Goal: Task Accomplishment & Management: Use online tool/utility

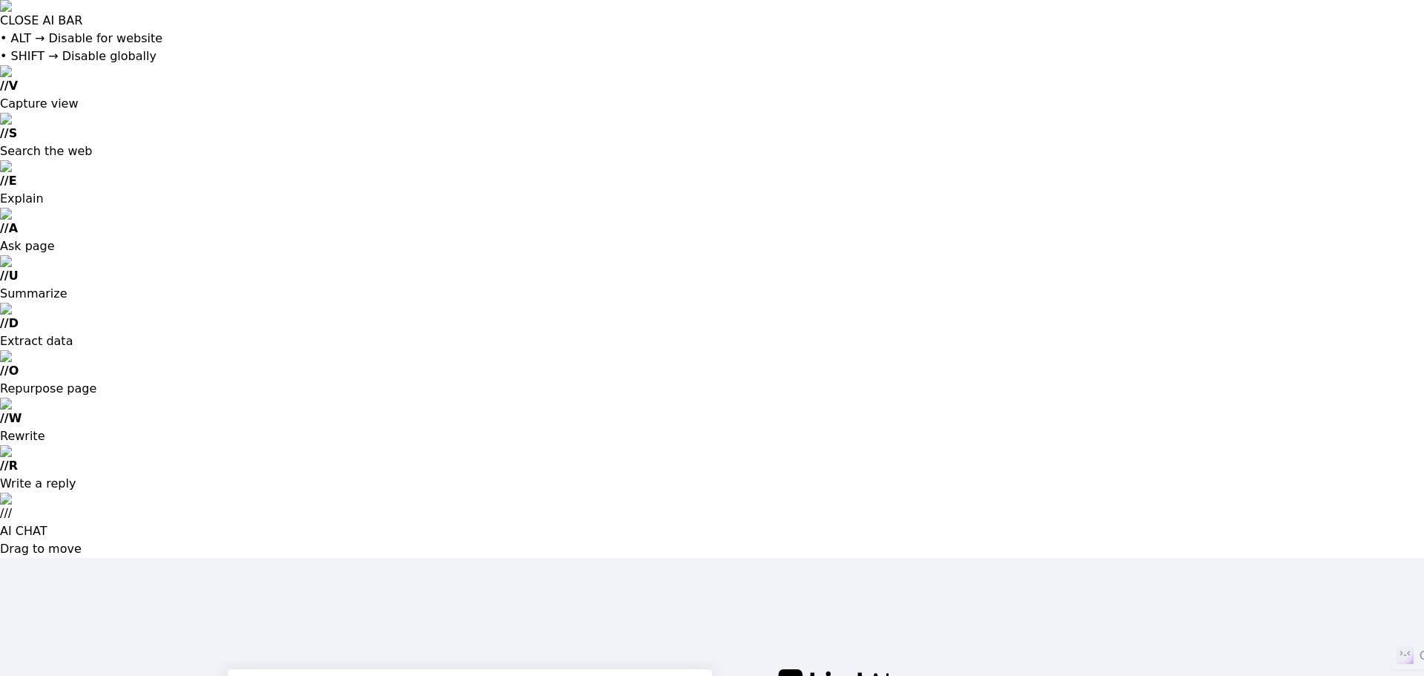
type input "f"
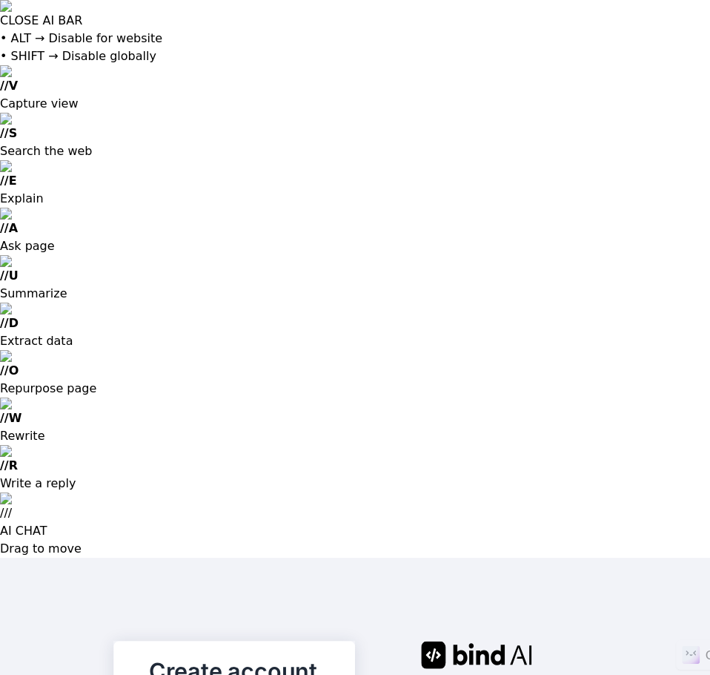
paste input "[EMAIL_ADDRESS][DOMAIN_NAME]"
type input "[EMAIL_ADDRESS][DOMAIN_NAME]"
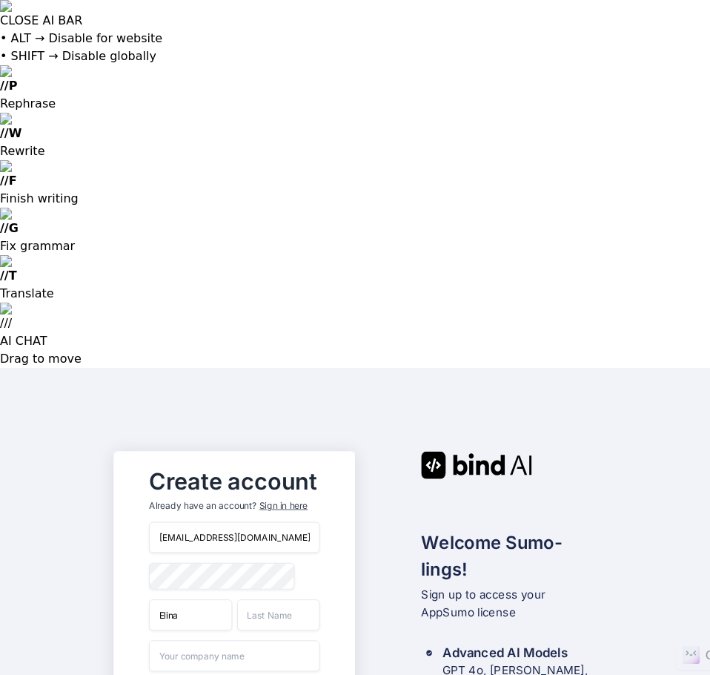
type input "Elina"
type input "[PERSON_NAME]"
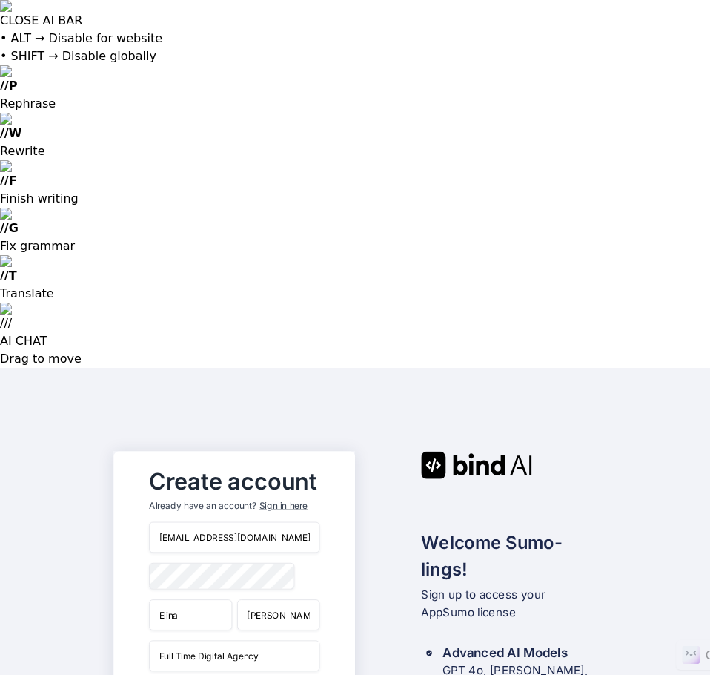
type input "Full Time Digital Agency"
type input "f"
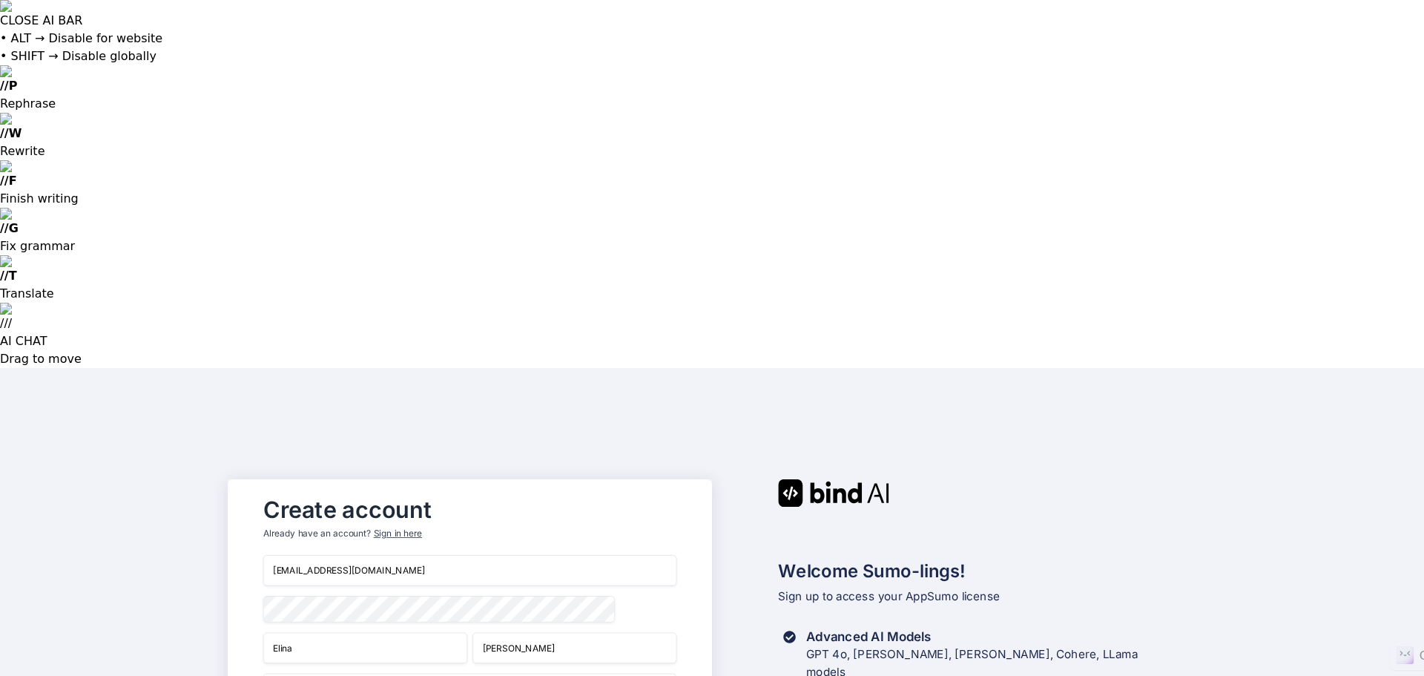
type input "[URL][DOMAIN_NAME]"
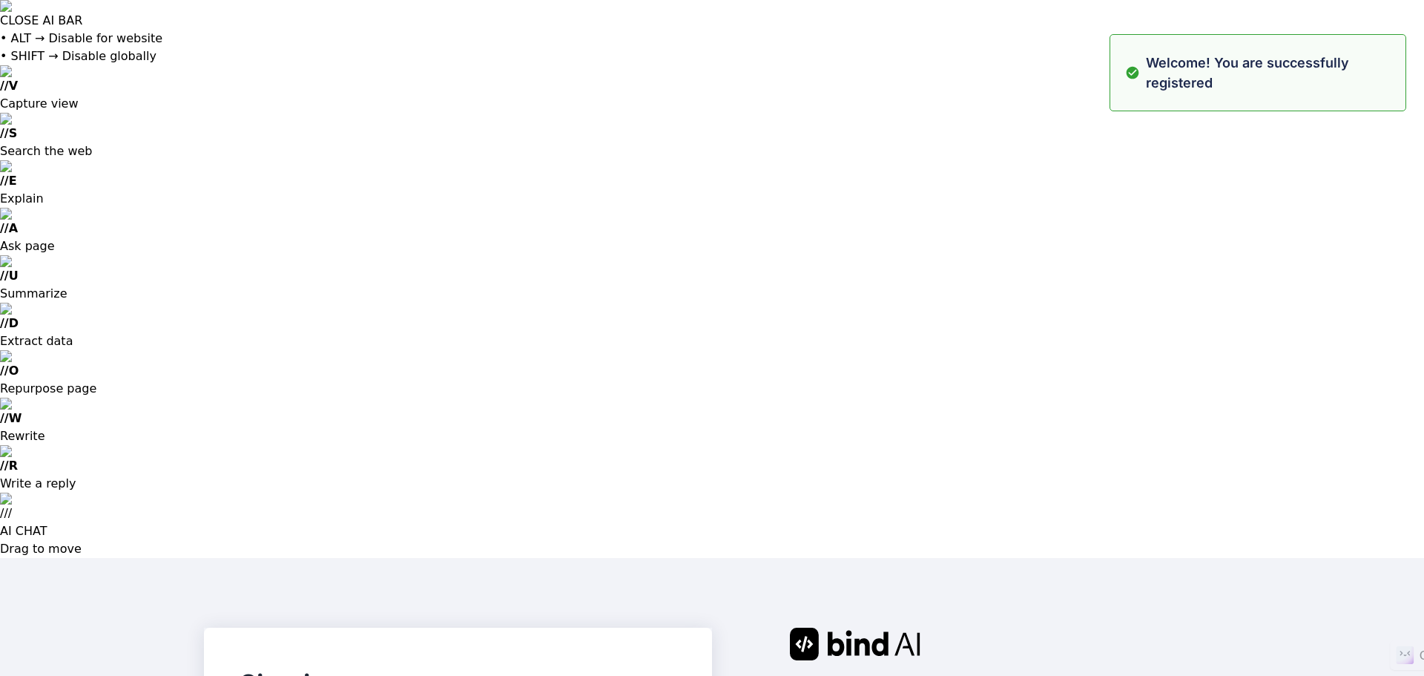
type input "[EMAIL_ADDRESS][DOMAIN_NAME]"
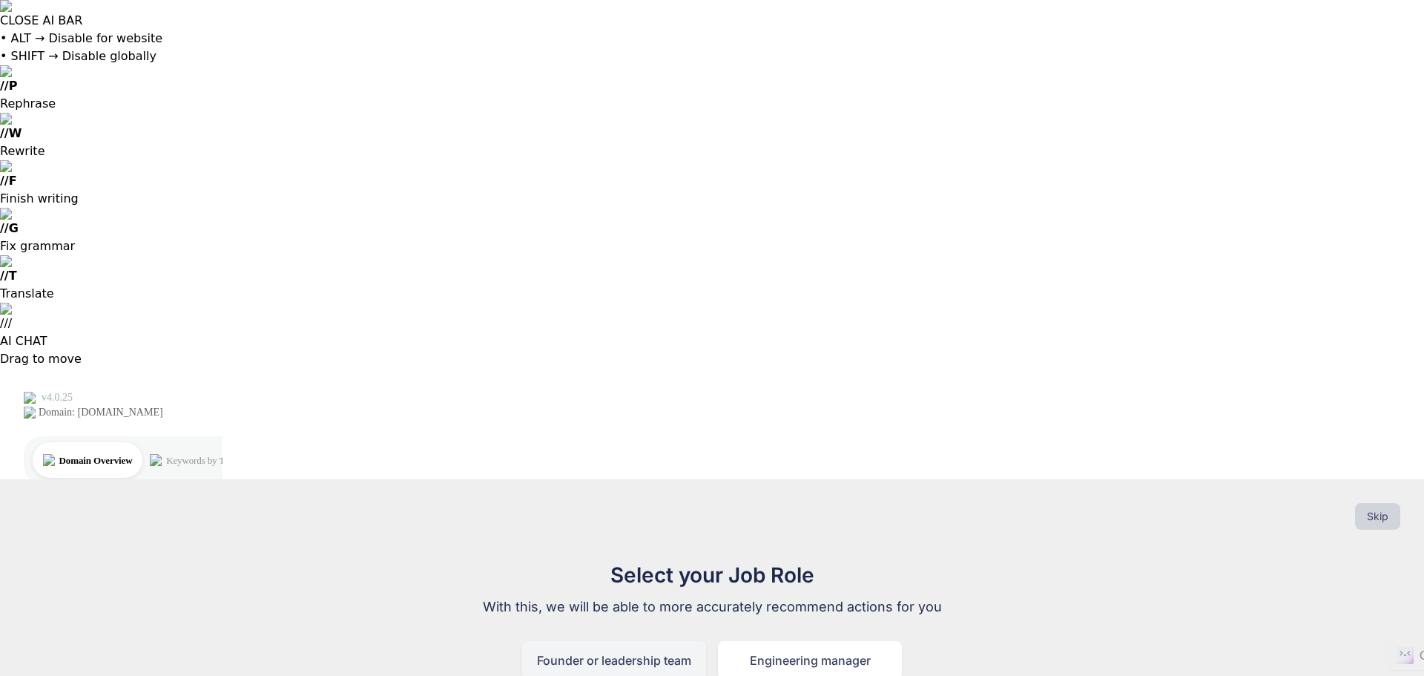
click at [645, 641] on div "Founder or leadership team" at bounding box center [614, 660] width 184 height 39
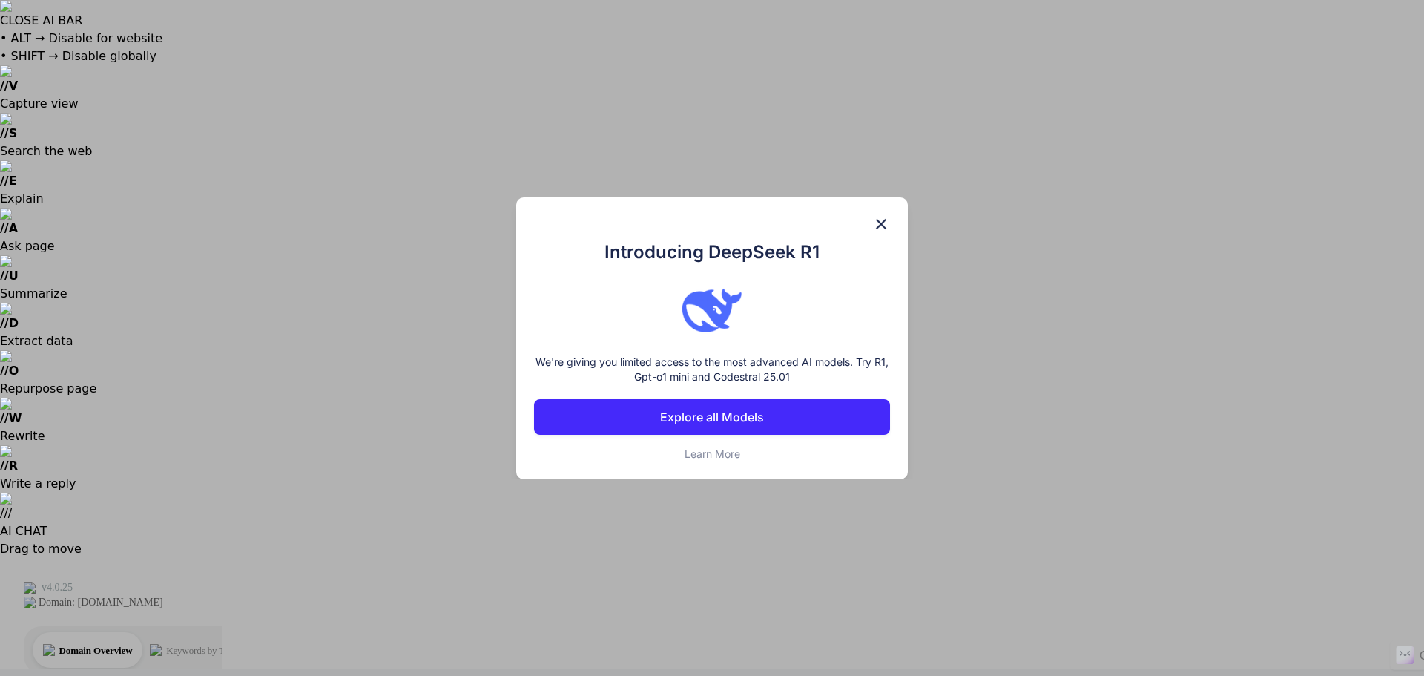
click at [753, 422] on p "Explore all Models" at bounding box center [712, 417] width 104 height 18
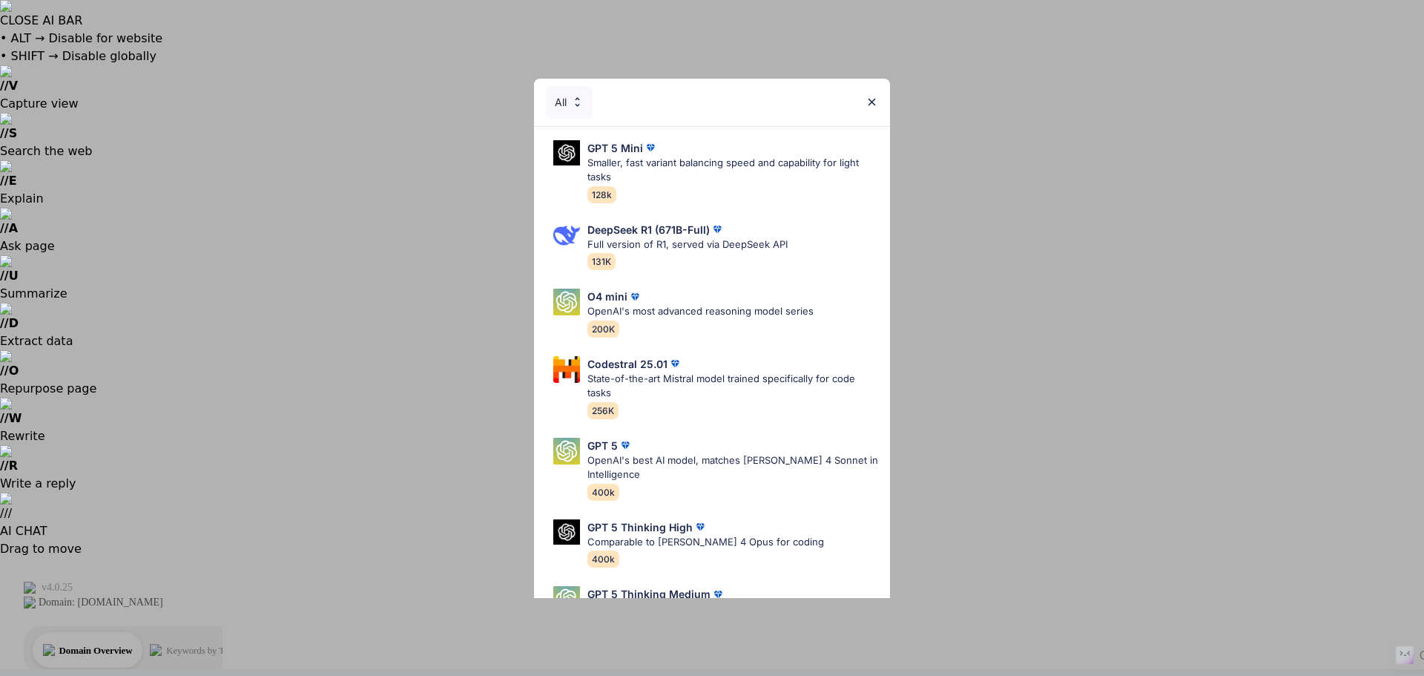
click at [881, 98] on div "All" at bounding box center [712, 102] width 356 height 47
click at [872, 102] on img at bounding box center [871, 102] width 13 height 13
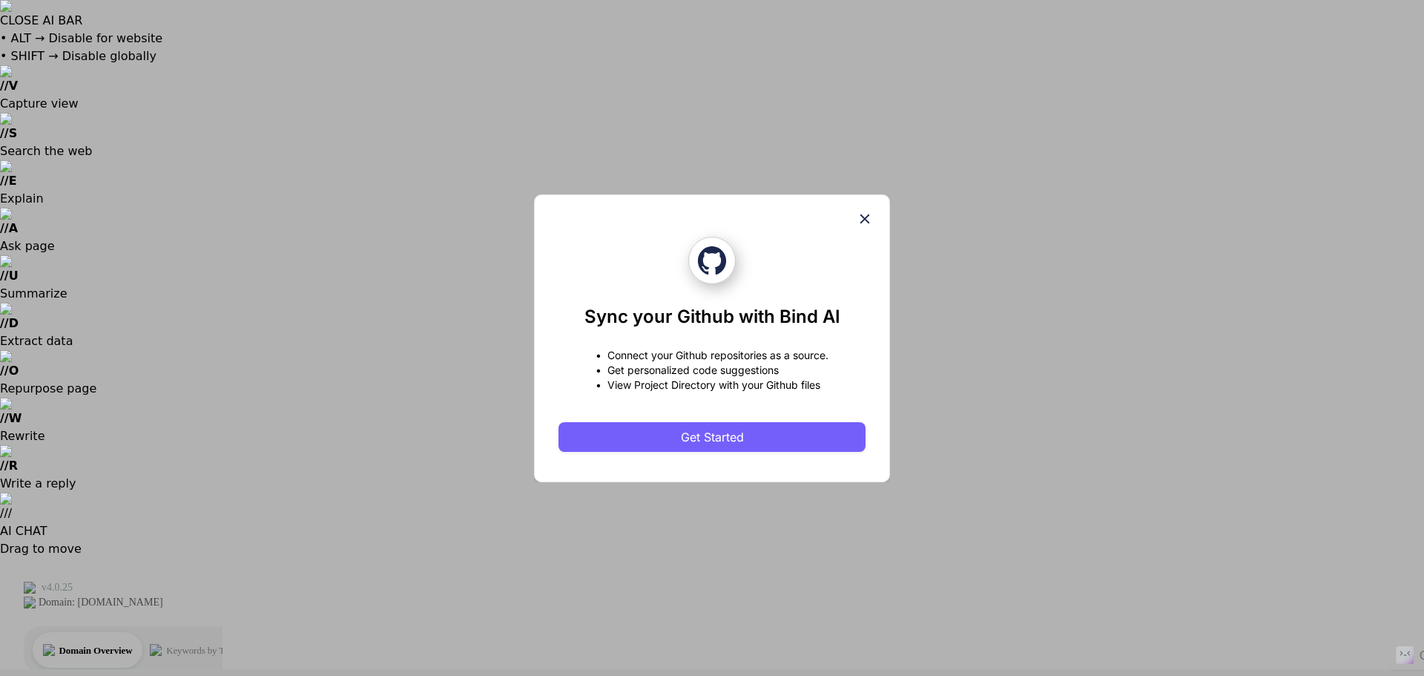
click at [861, 206] on div "Sync your Github with Bind AI • Connect your Github repositories as a source. •…" at bounding box center [711, 338] width 307 height 286
click at [863, 216] on icon at bounding box center [865, 219] width 16 height 16
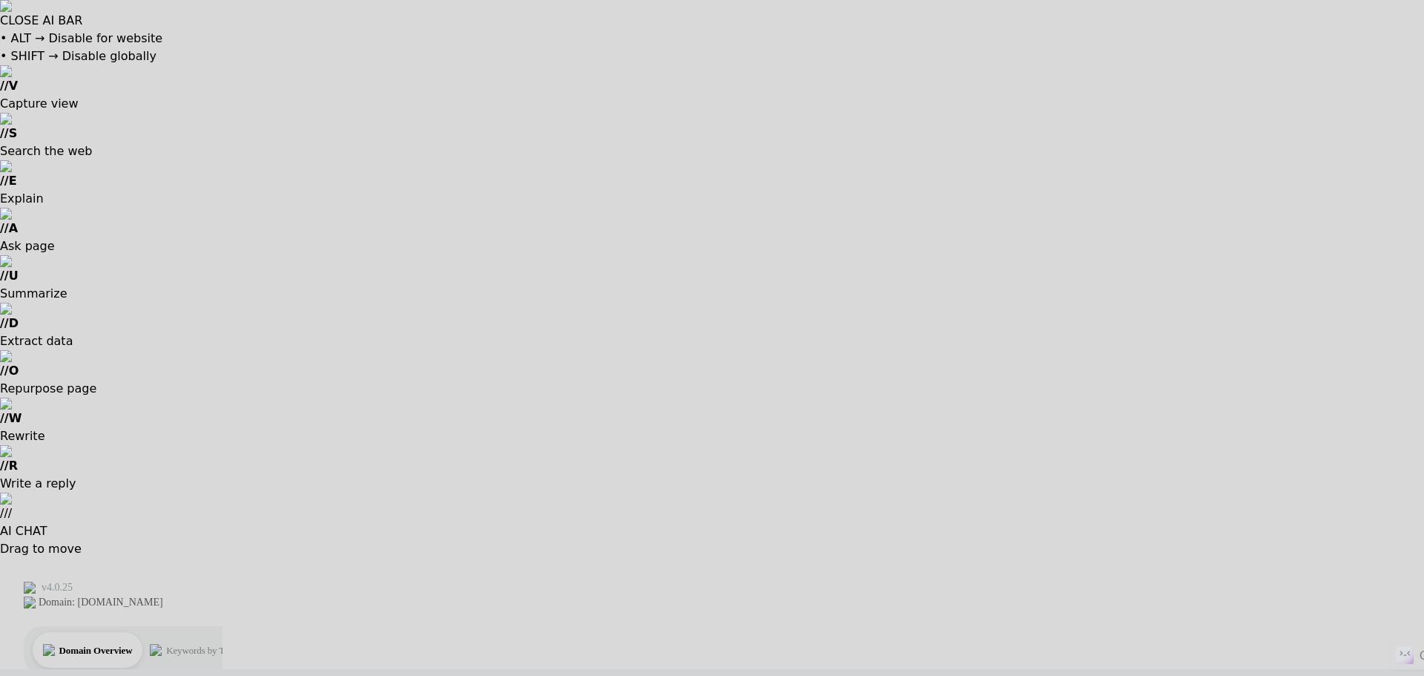
click at [539, 291] on div at bounding box center [712, 338] width 1424 height 676
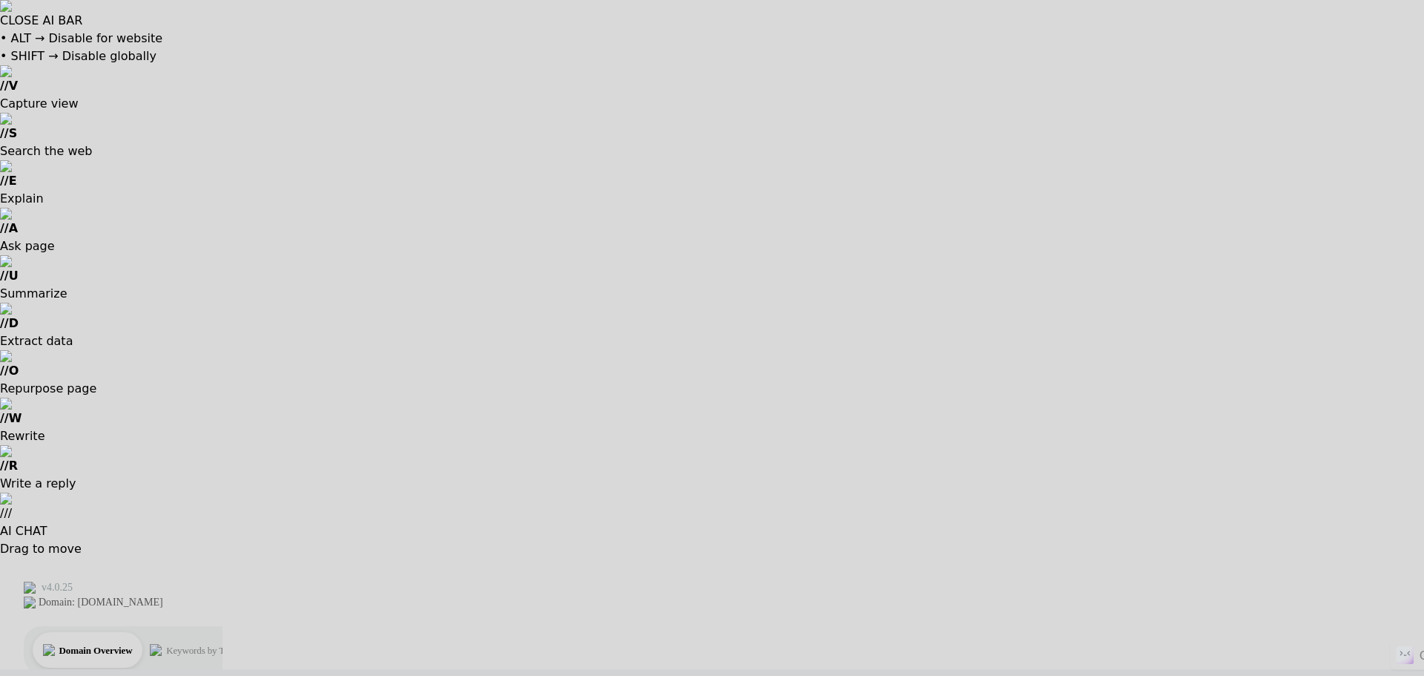
click at [408, 522] on div at bounding box center [712, 338] width 1424 height 676
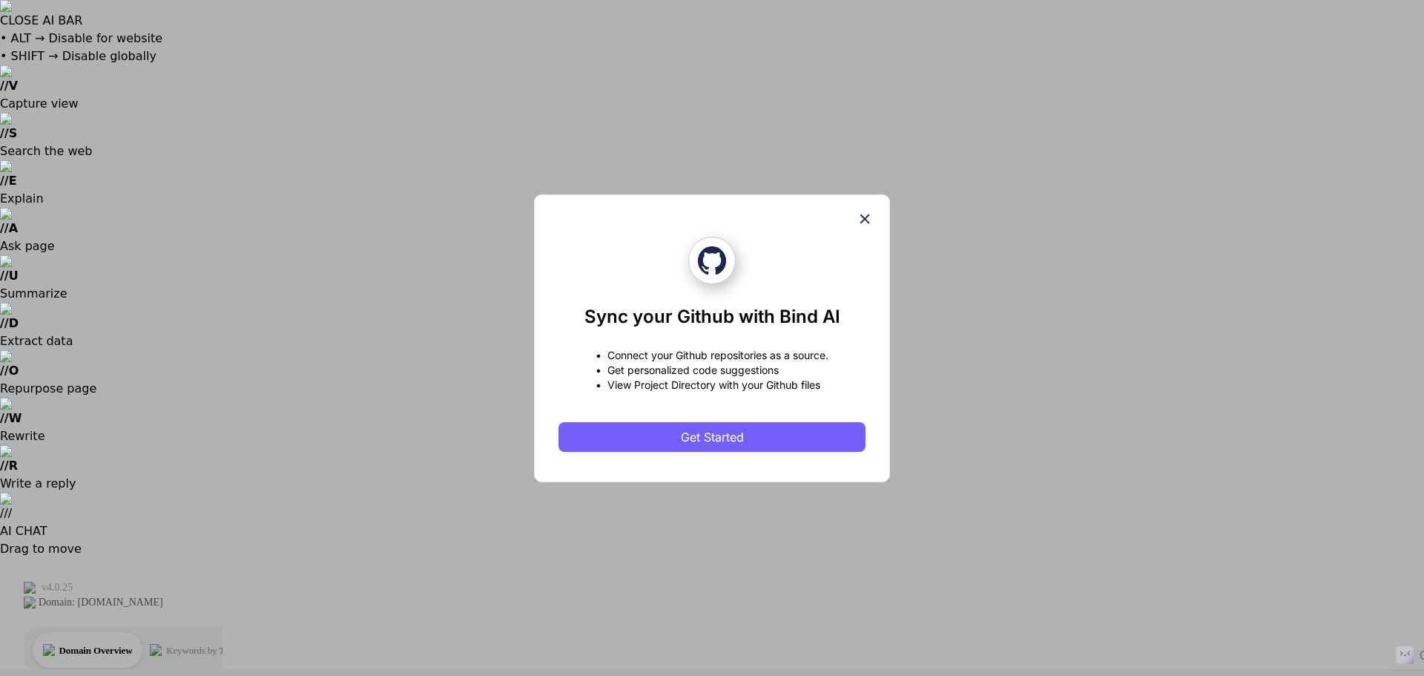
click at [19, 70] on div "Sync your Github with Bind AI • Connect your Github repositories as a source. •…" at bounding box center [712, 338] width 1424 height 676
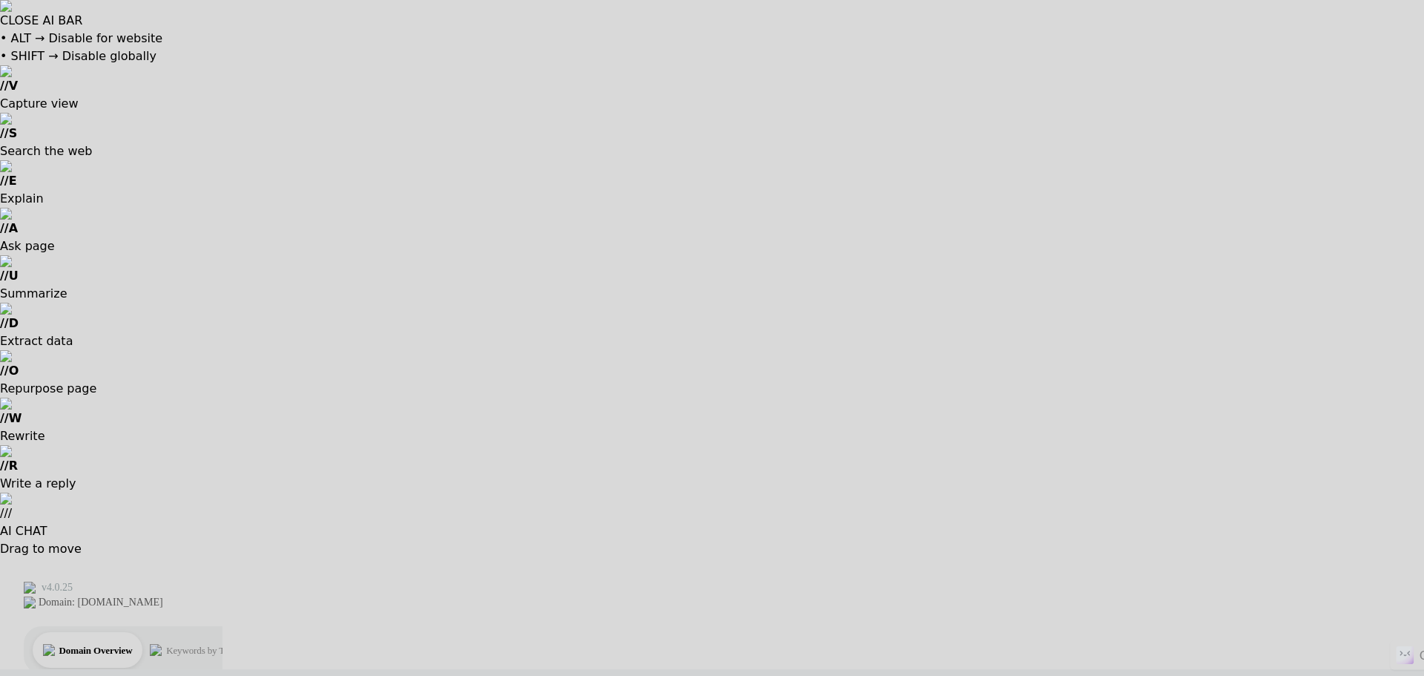
click at [662, 508] on div at bounding box center [712, 338] width 1424 height 676
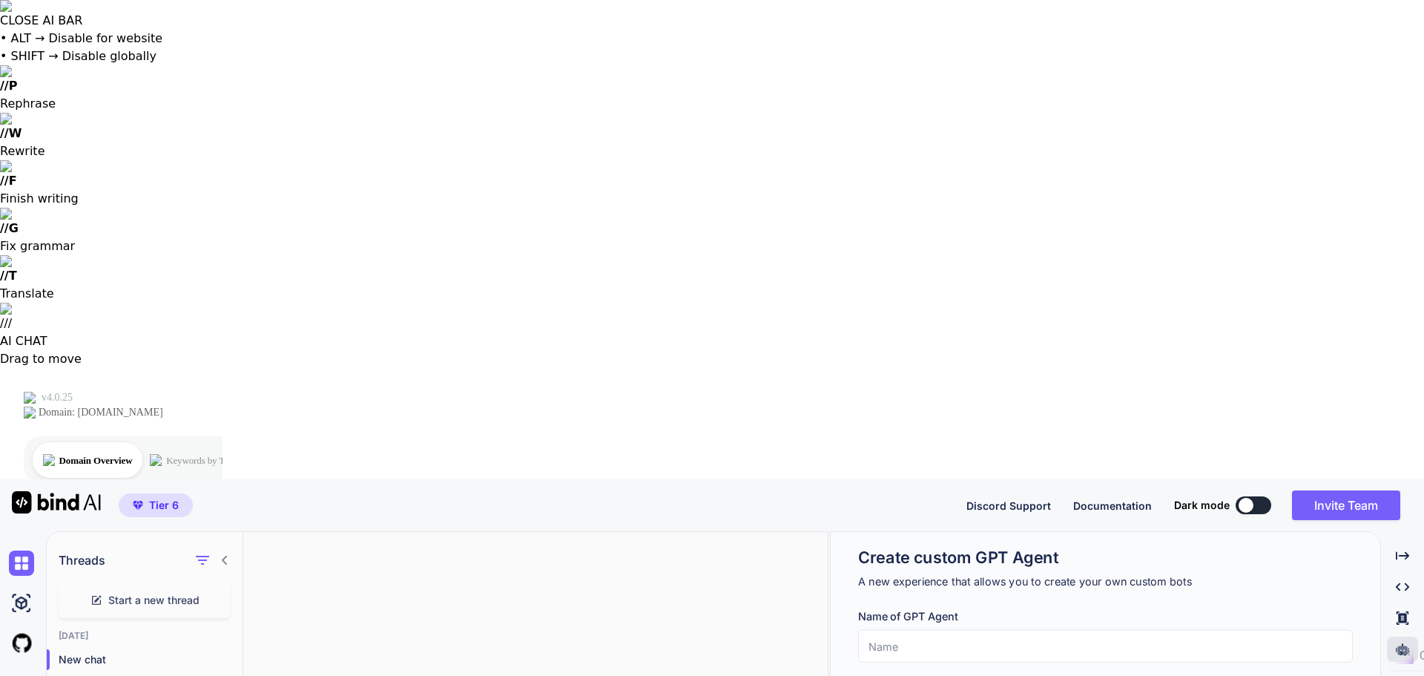
click at [1234, 630] on input "text" at bounding box center [1105, 646] width 495 height 33
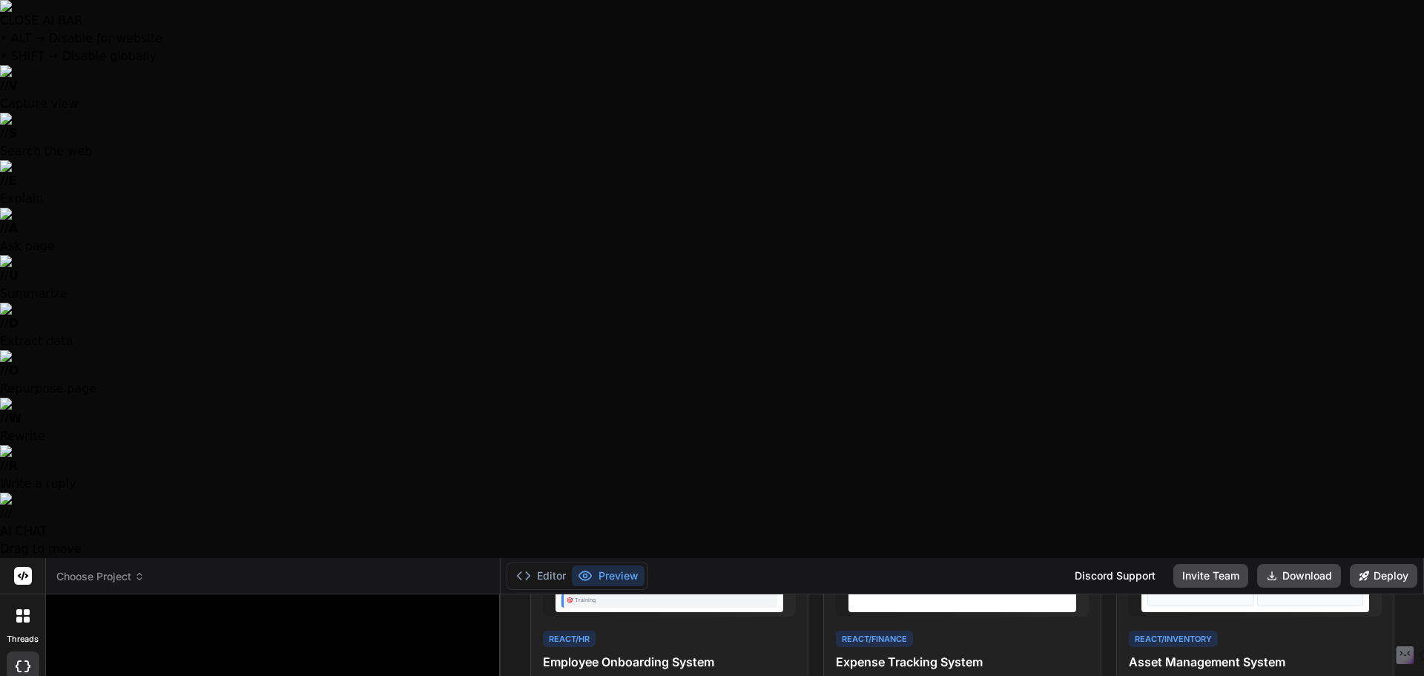
scroll to position [374, 0]
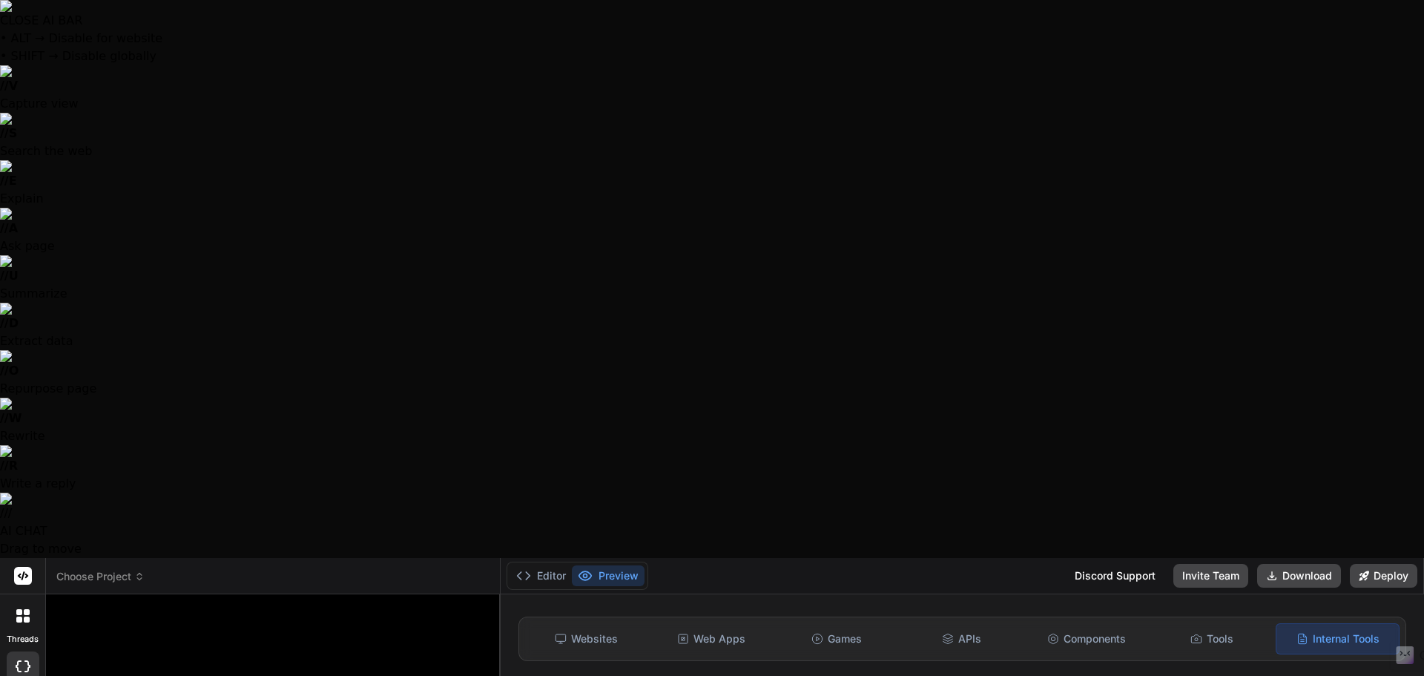
scroll to position [0, 0]
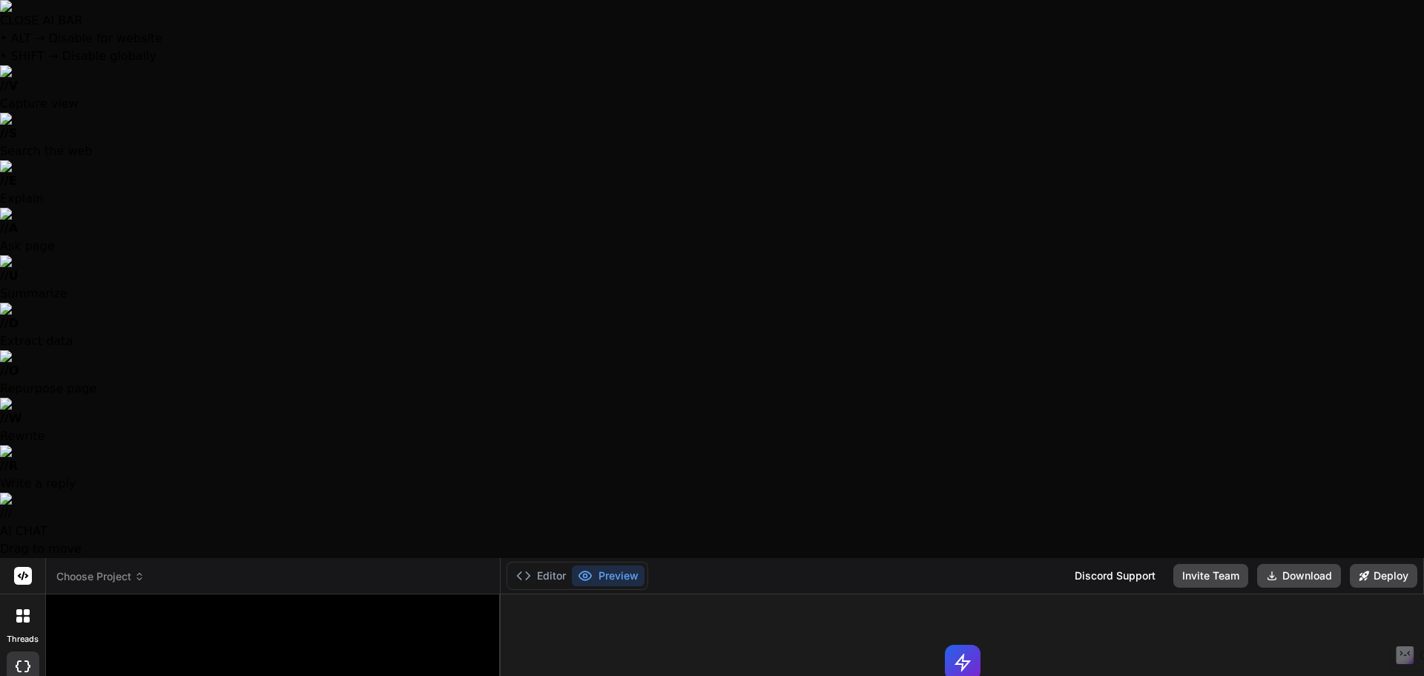
click at [230, 620] on div at bounding box center [712, 338] width 1424 height 676
drag, startPoint x: 230, startPoint y: 620, endPoint x: 181, endPoint y: 650, distance: 57.6
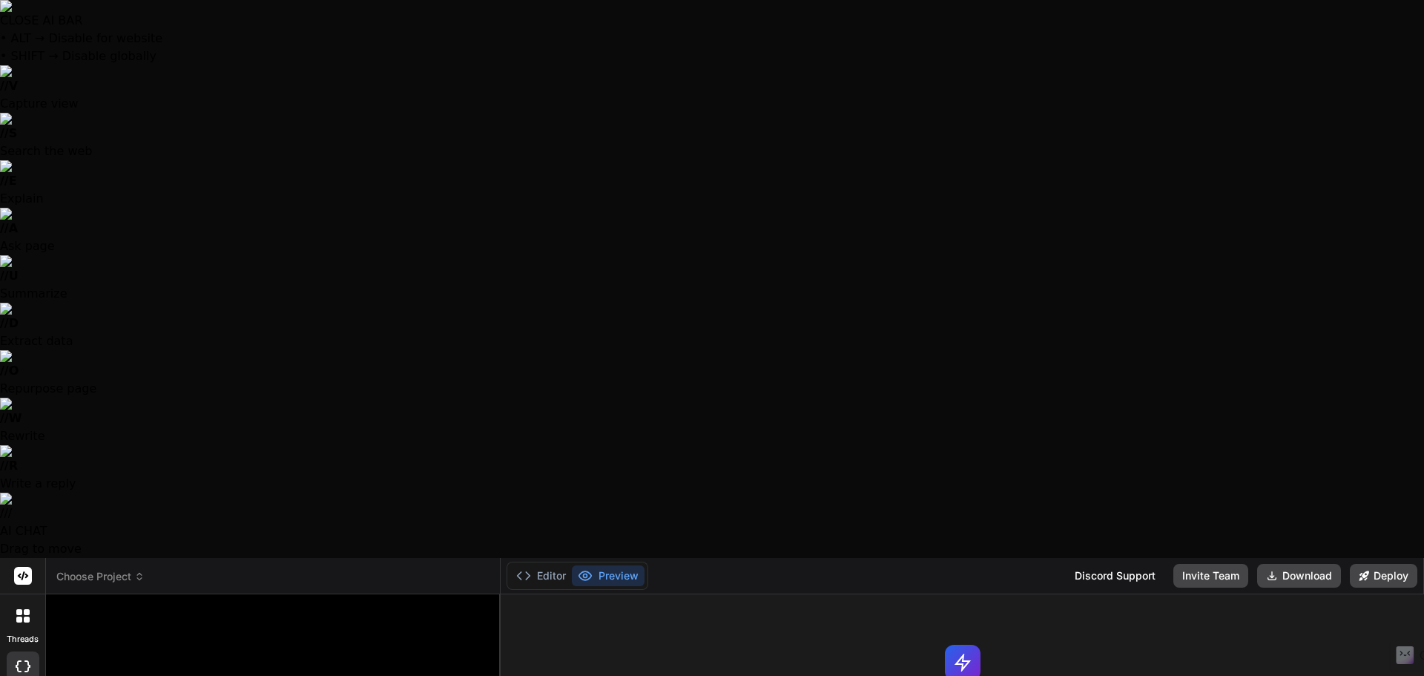
click at [22, 609] on icon at bounding box center [22, 615] width 13 height 13
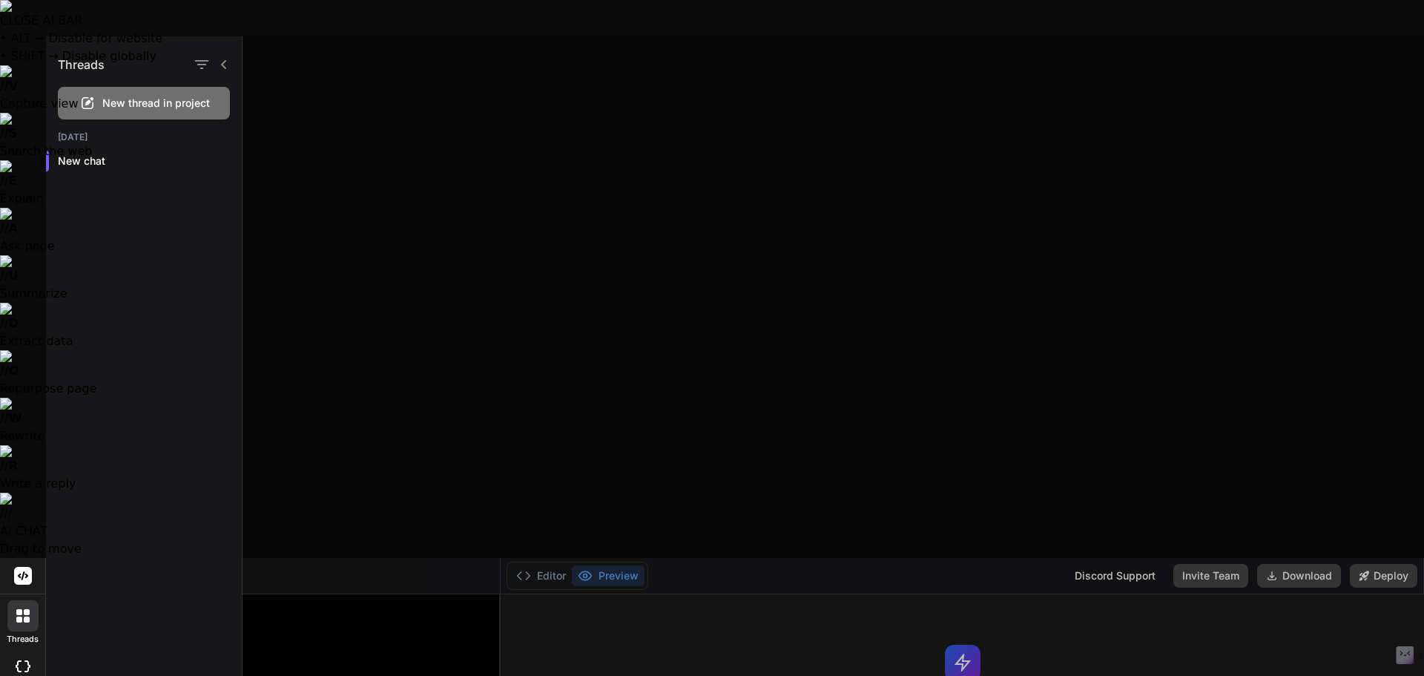
click at [25, 651] on div at bounding box center [23, 666] width 33 height 30
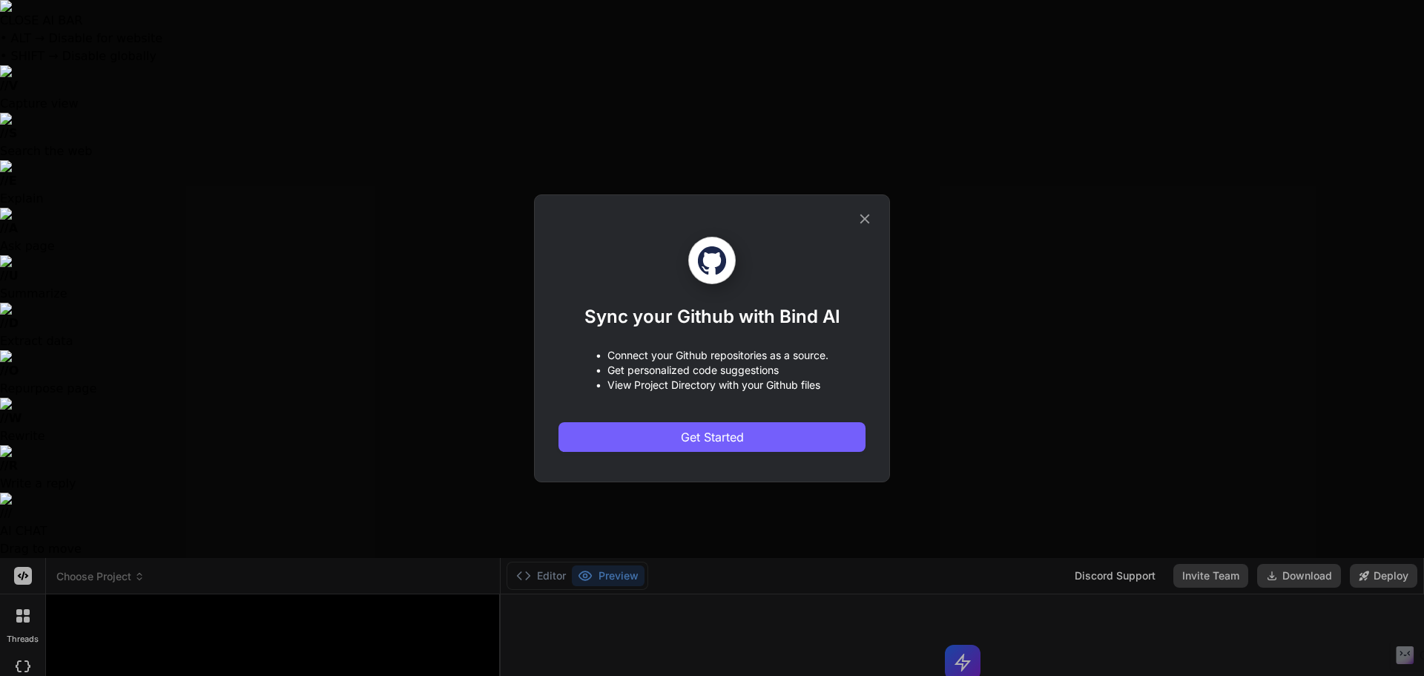
click at [872, 217] on icon at bounding box center [865, 219] width 16 height 16
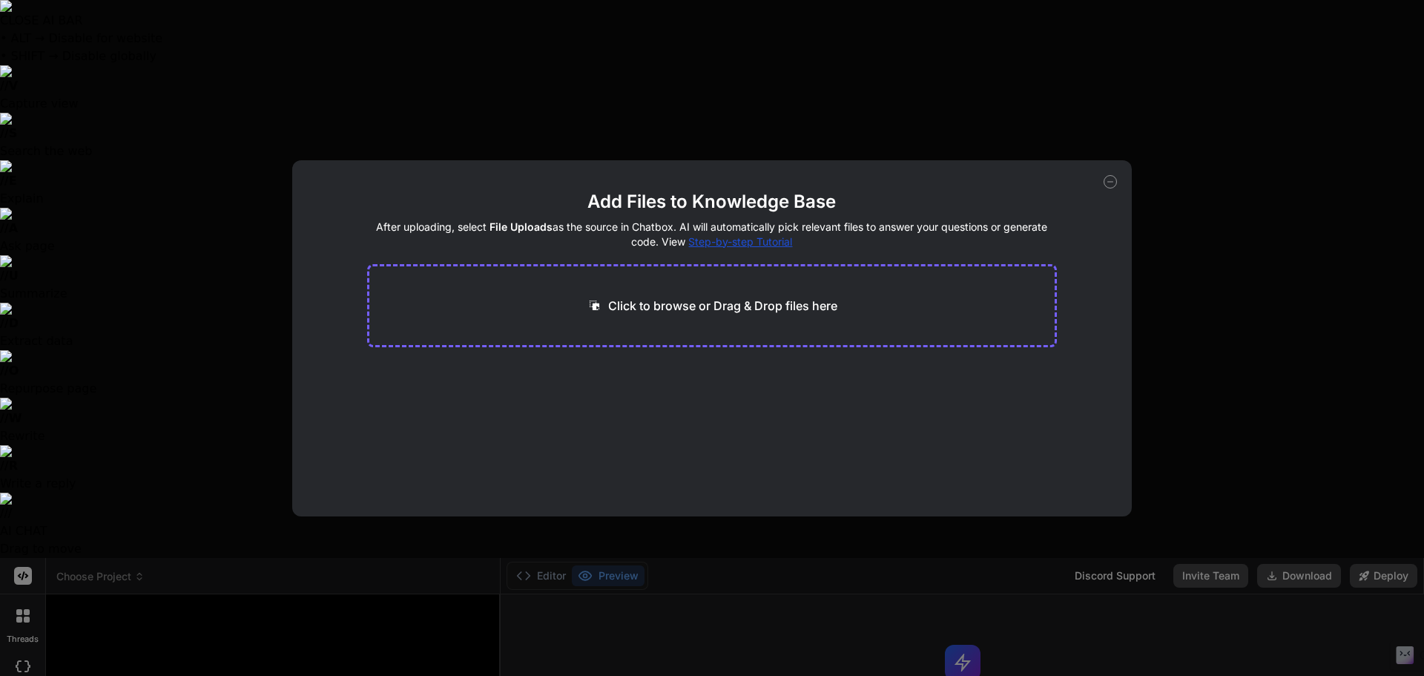
click at [1107, 177] on icon at bounding box center [1110, 181] width 13 height 13
type textarea "x"
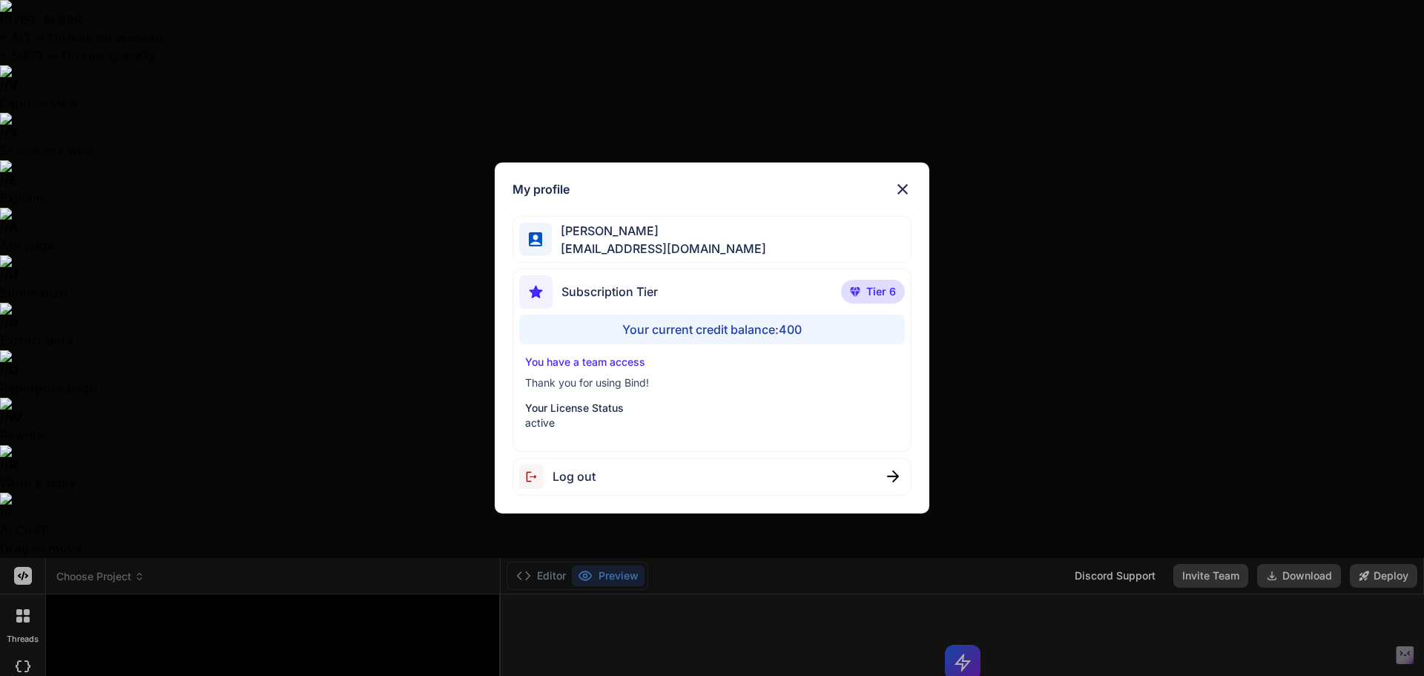
click at [903, 181] on img at bounding box center [903, 189] width 18 height 18
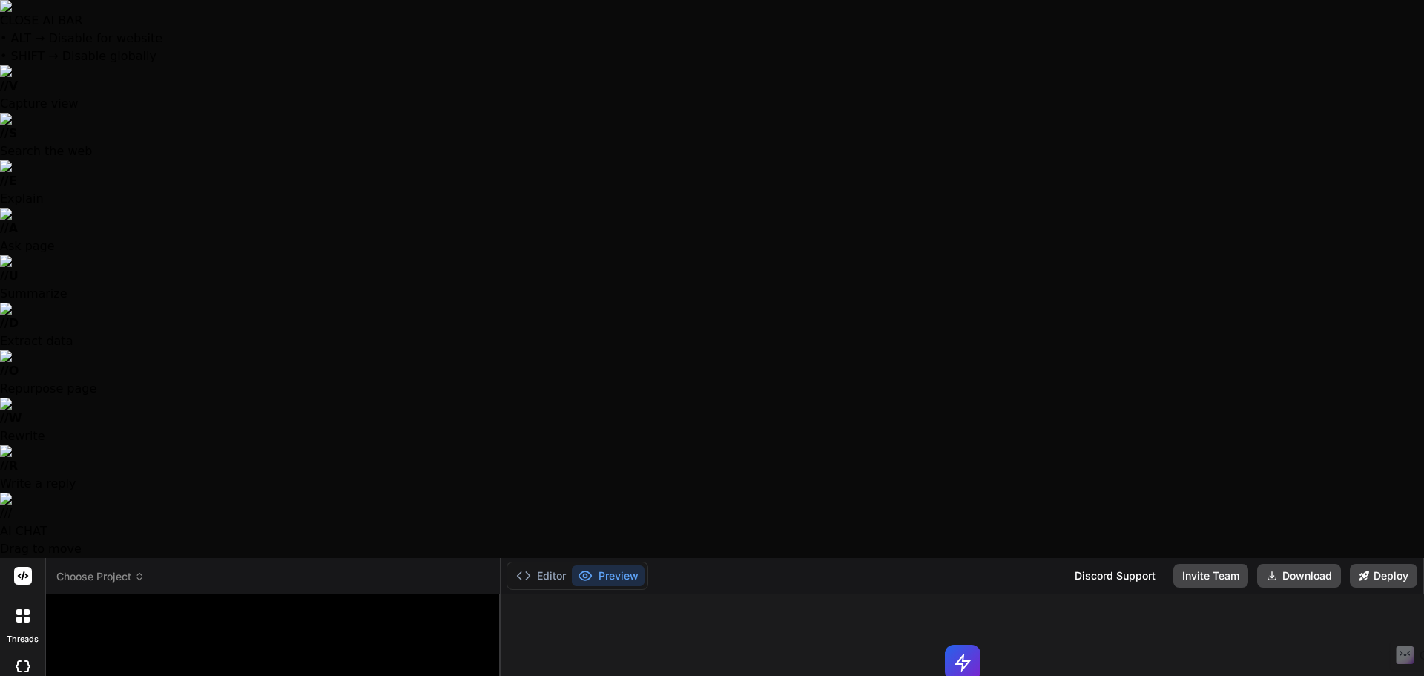
click at [1116, 564] on div "Discord Support" at bounding box center [1115, 576] width 99 height 24
